Goal: Task Accomplishment & Management: Manage account settings

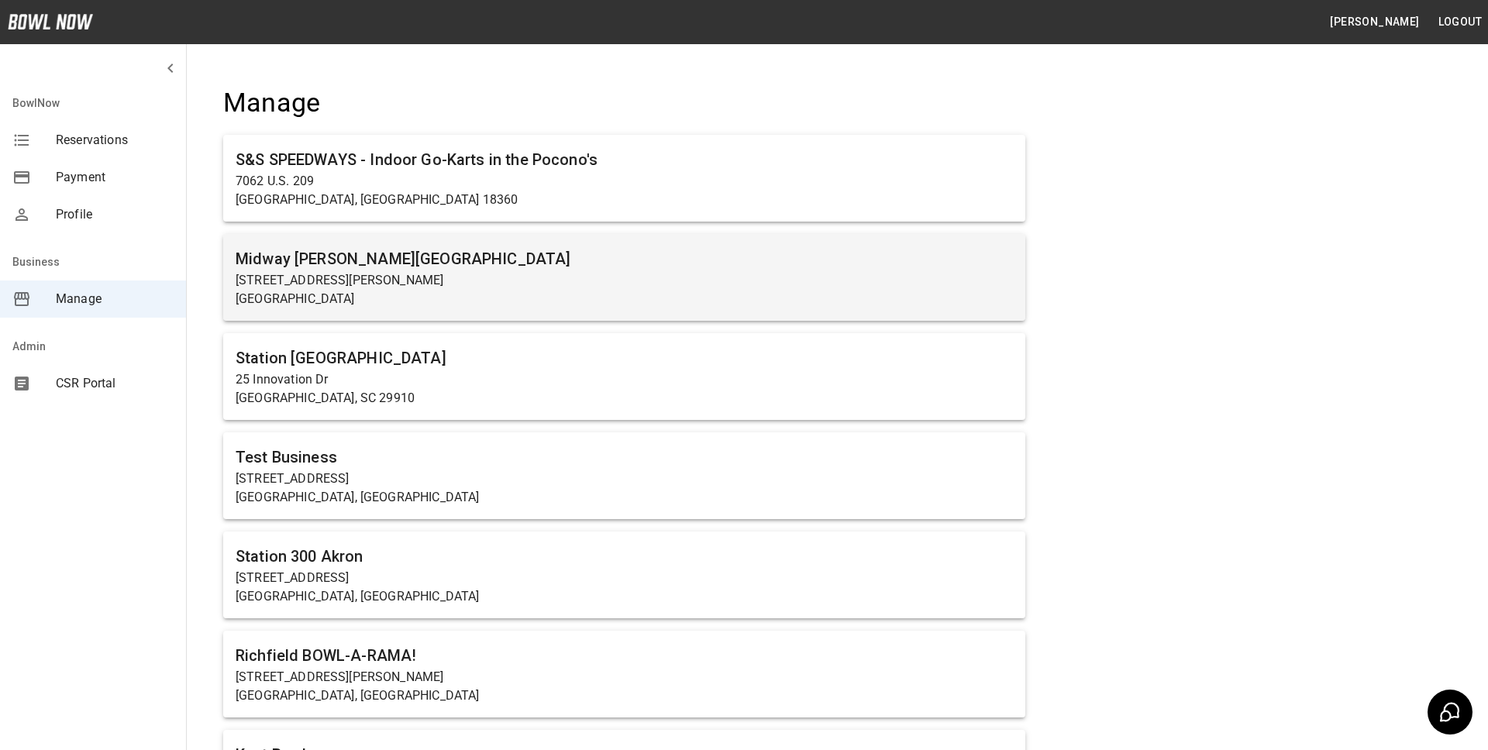
click at [345, 269] on h6 "Midway [PERSON_NAME][GEOGRAPHIC_DATA]" at bounding box center [624, 258] width 777 height 25
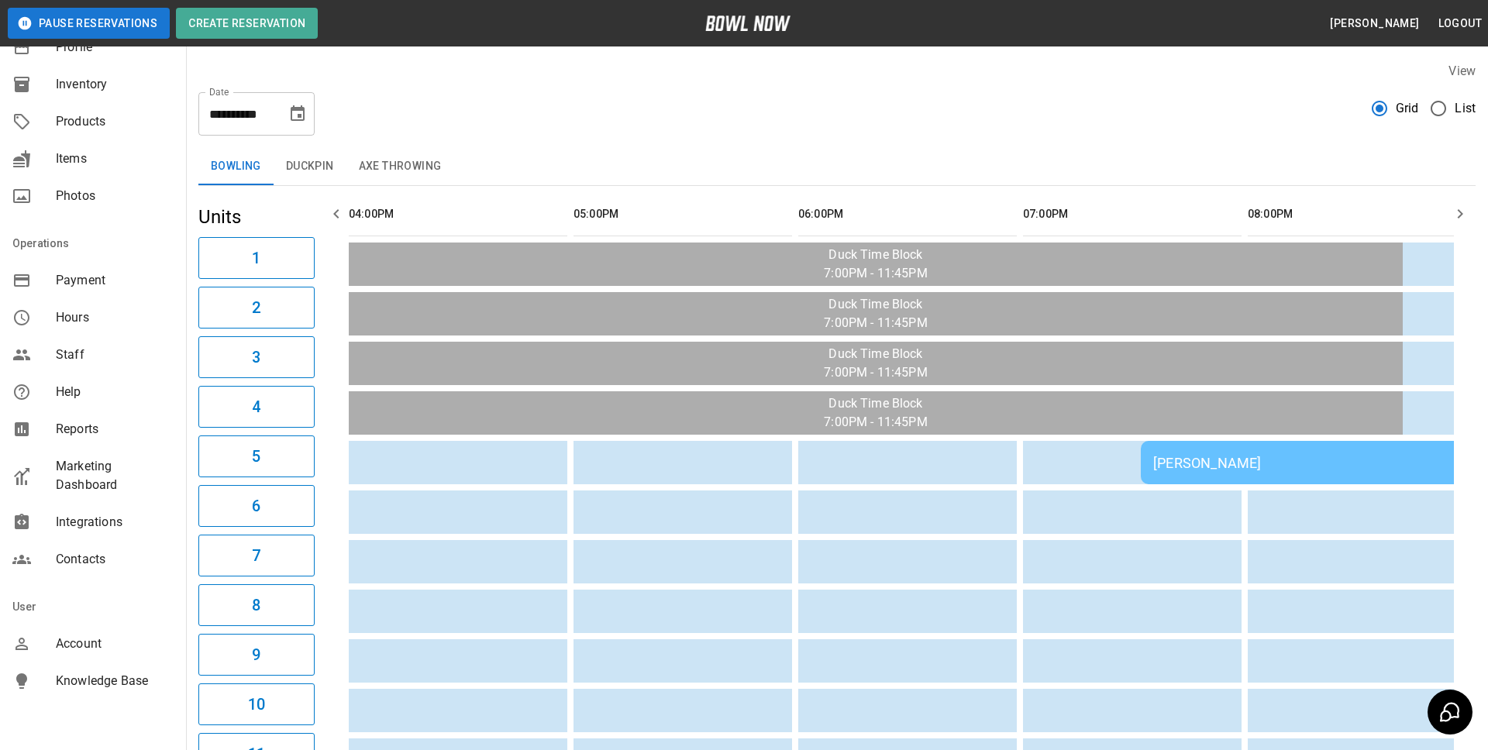
scroll to position [180, 0]
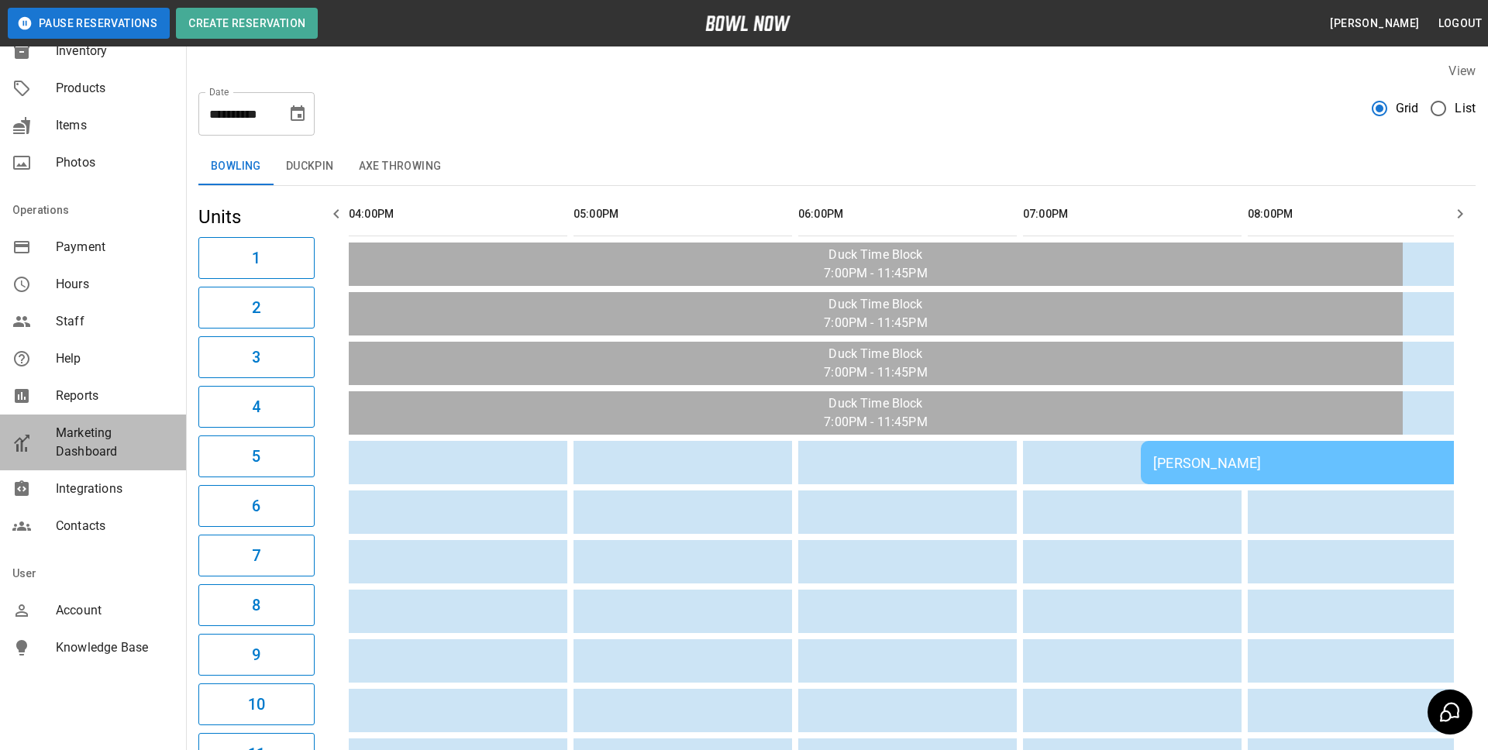
click at [87, 450] on span "Marketing Dashboard" at bounding box center [115, 442] width 118 height 37
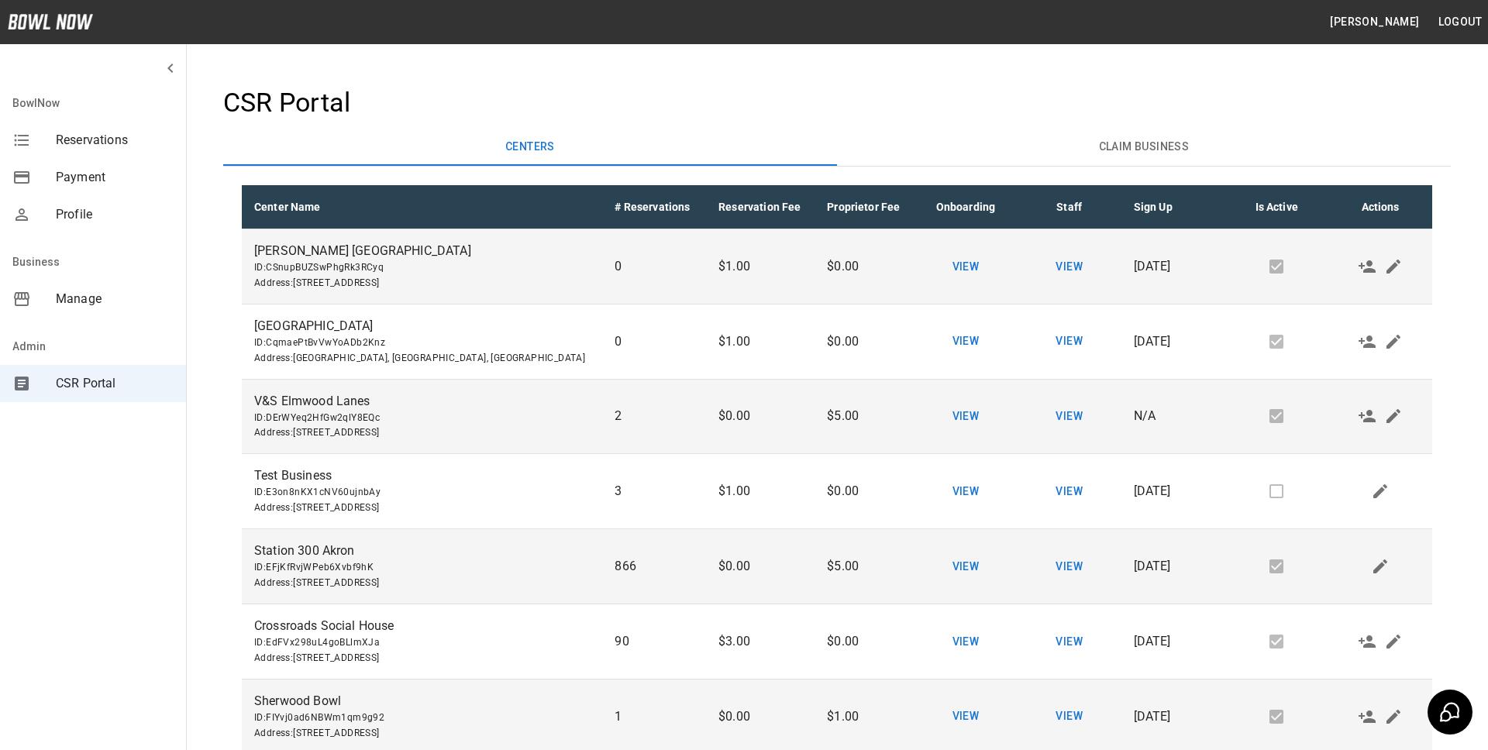
scroll to position [1346, 0]
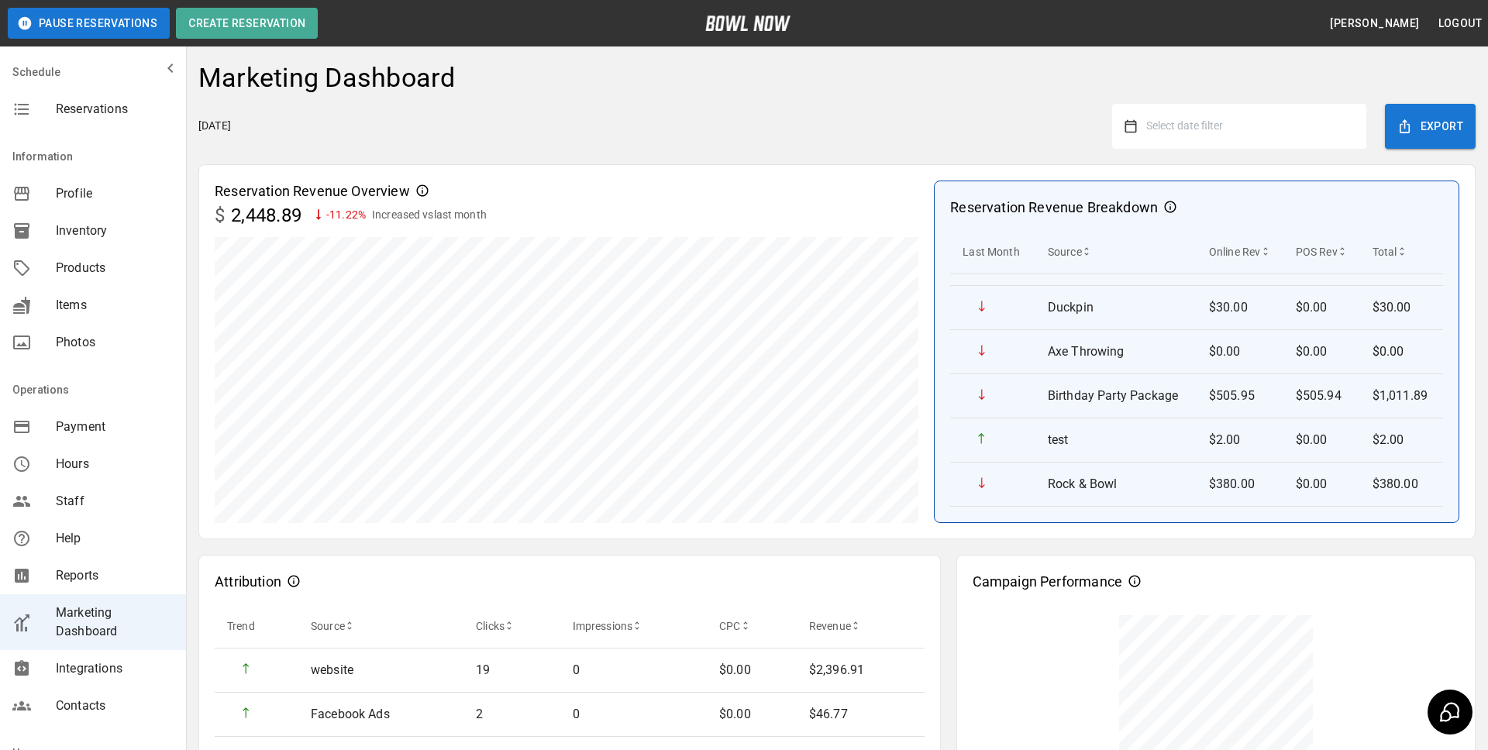
click at [1173, 125] on span "Select date filter" at bounding box center [1184, 125] width 77 height 12
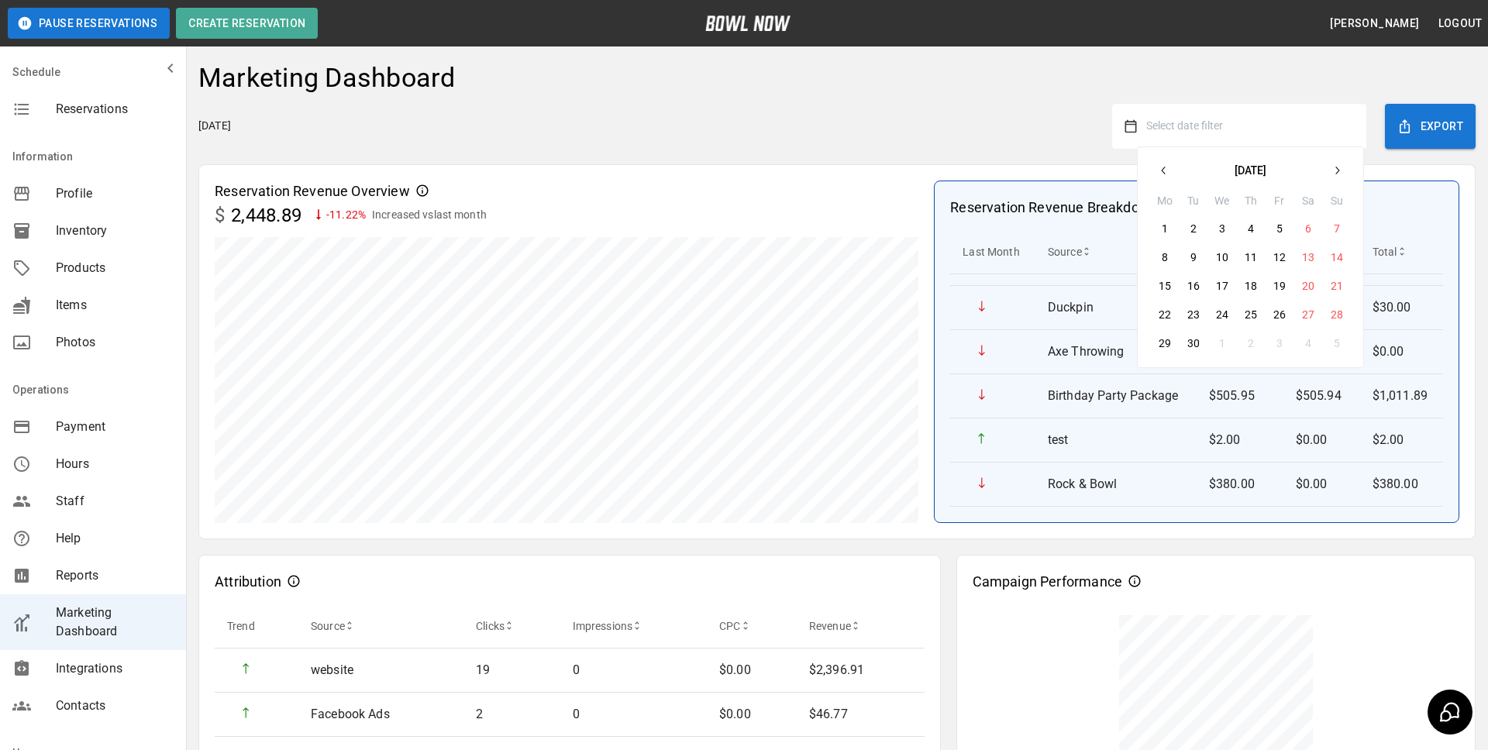
click at [1167, 225] on button "1" at bounding box center [1165, 229] width 28 height 28
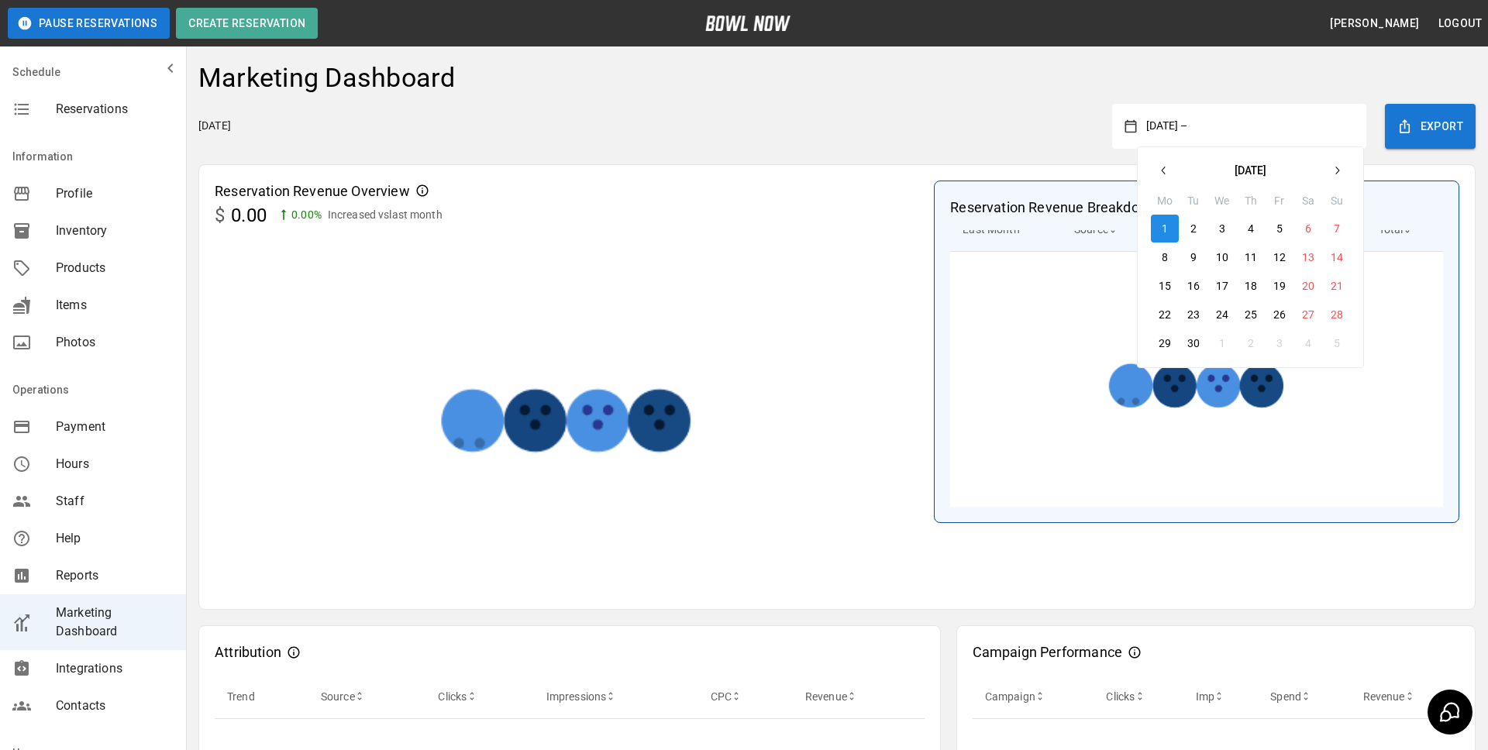
scroll to position [22, 0]
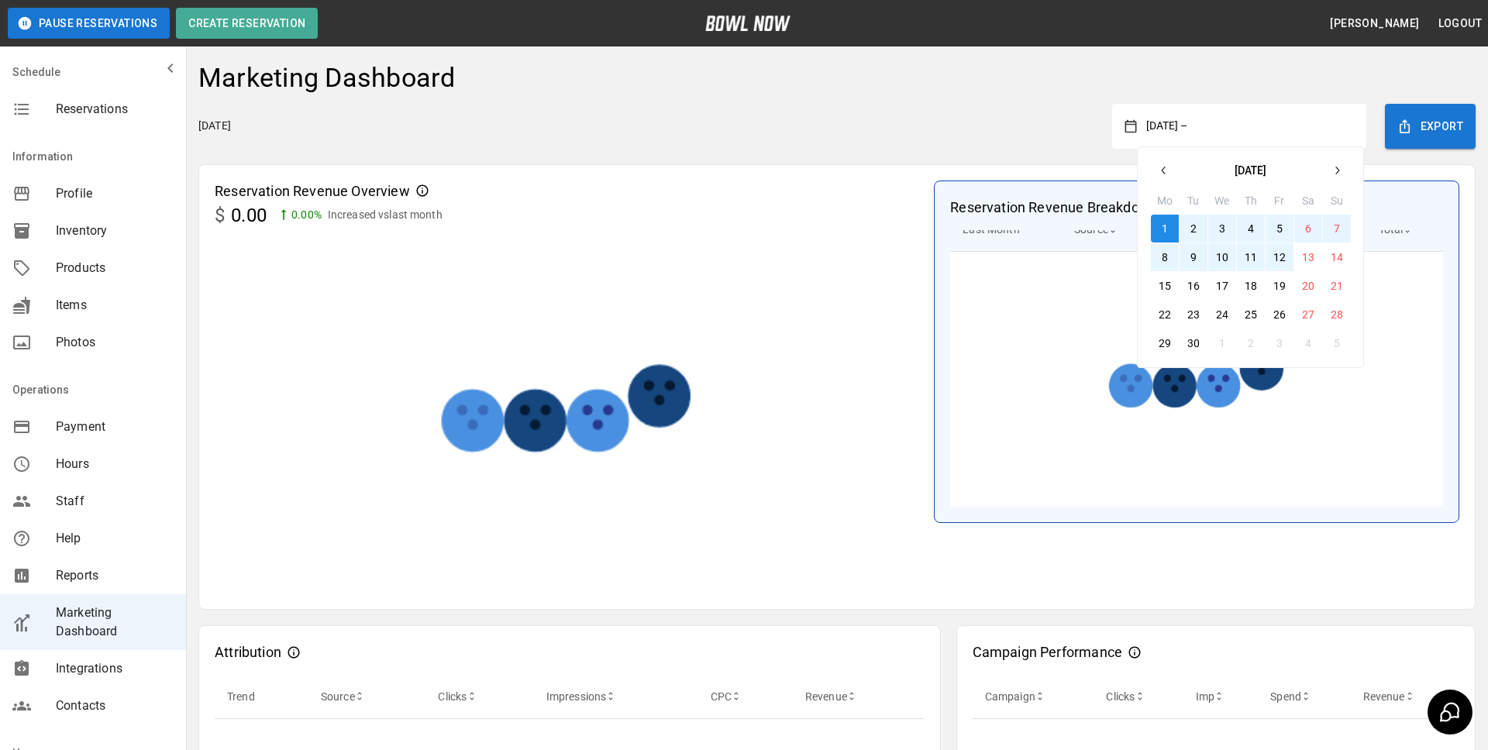
click at [1282, 264] on button "12" at bounding box center [1280, 257] width 28 height 28
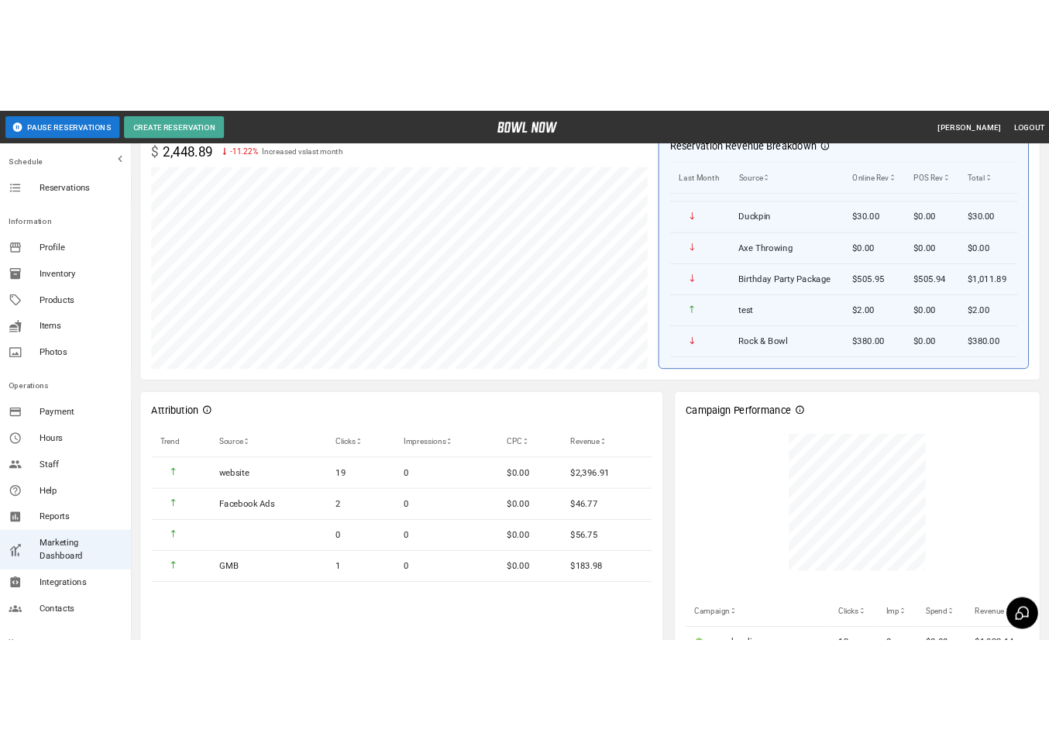
scroll to position [0, 0]
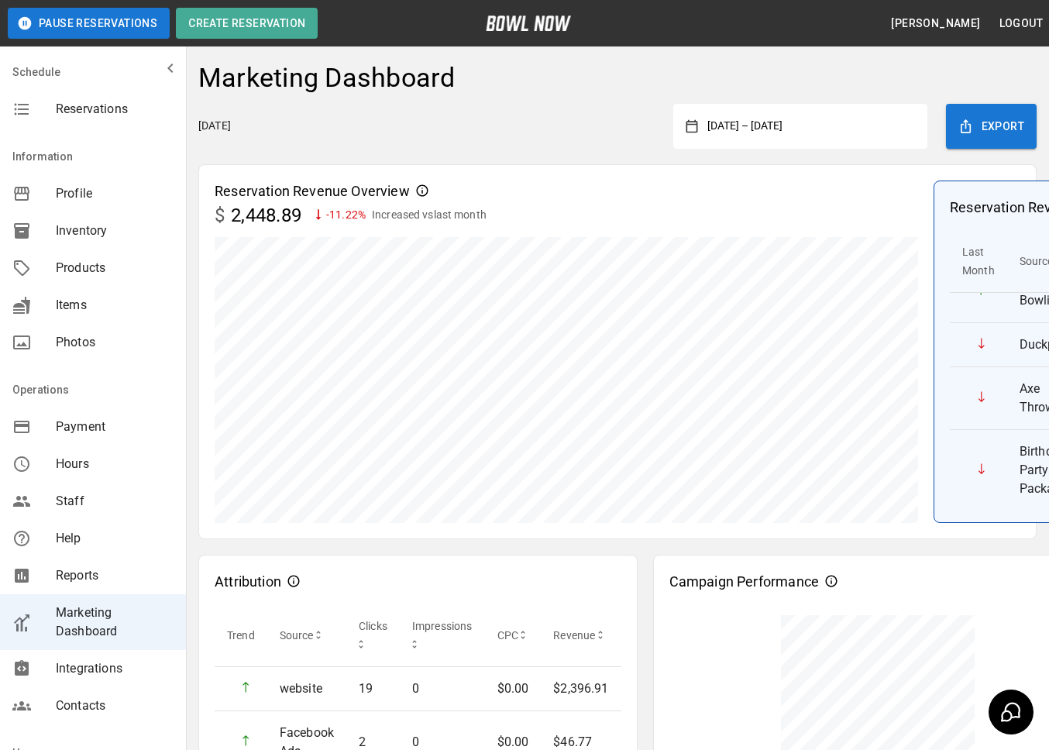
click at [825, 136] on button "September 1, 2025 – September 12, 2025" at bounding box center [806, 126] width 217 height 28
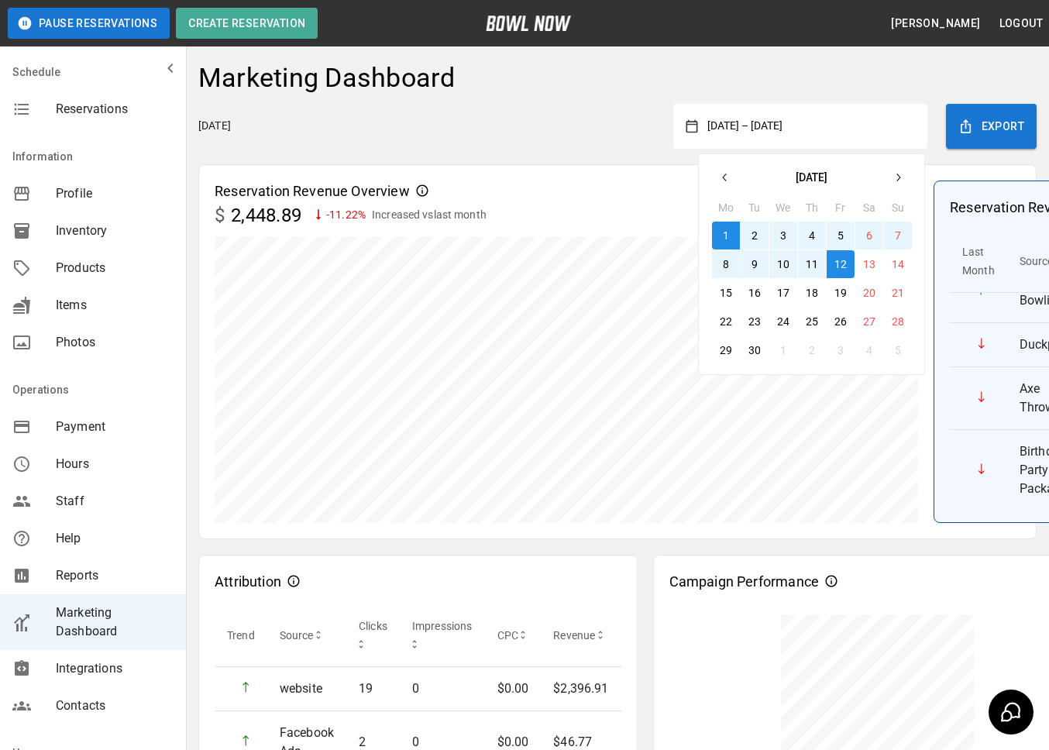
click at [819, 270] on button "11" at bounding box center [812, 264] width 28 height 28
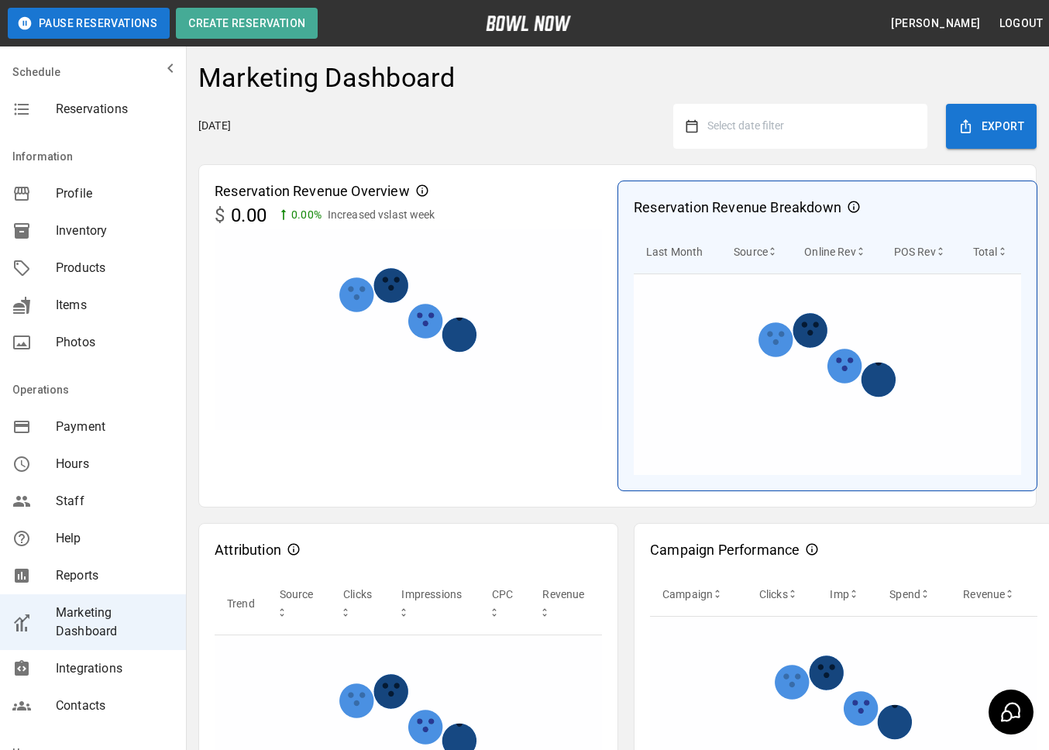
click at [709, 523] on div "Campaign Performance Campaign Clicks Imp Spend Revenue" at bounding box center [844, 722] width 420 height 398
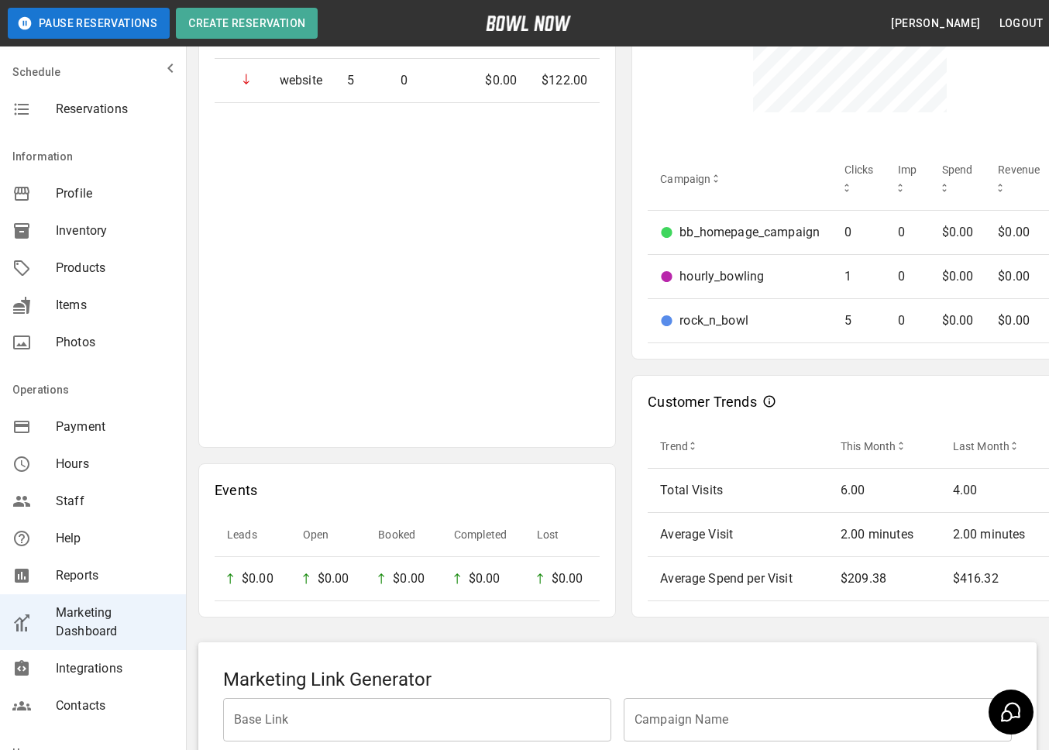
scroll to position [666, 0]
